Goal: Task Accomplishment & Management: Complete application form

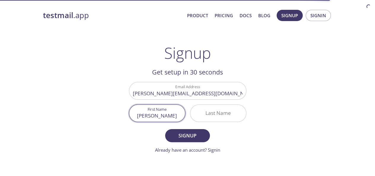
type input "[PERSON_NAME]"
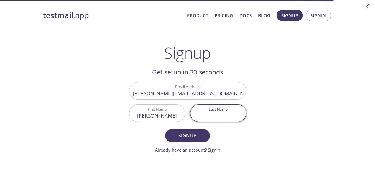
click at [206, 115] on input "Last Name" at bounding box center [218, 113] width 56 height 17
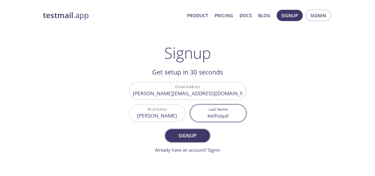
type input "kethsiyal"
click at [194, 132] on span "Signup" at bounding box center [187, 135] width 31 height 8
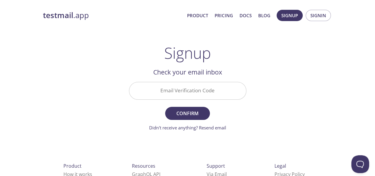
click at [202, 92] on input "Email Verification Code" at bounding box center [187, 90] width 117 height 17
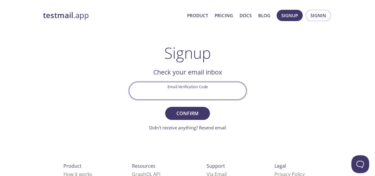
paste input "4DVLLTU"
type input "4DVLLTU"
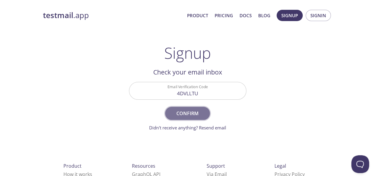
click at [188, 114] on span "Confirm" at bounding box center [187, 113] width 31 height 8
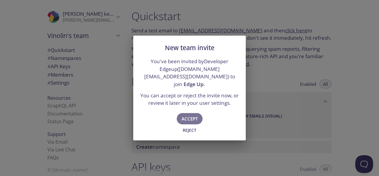
click at [188, 115] on span "Accept" at bounding box center [190, 119] width 16 height 8
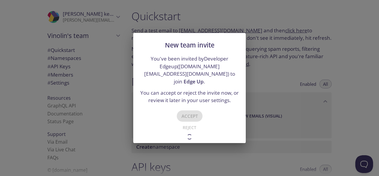
type input "Edge Up"
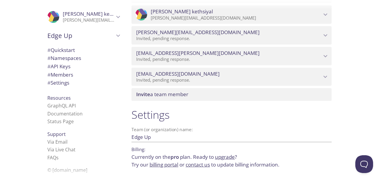
scroll to position [340, 0]
